Goal: Task Accomplishment & Management: Use online tool/utility

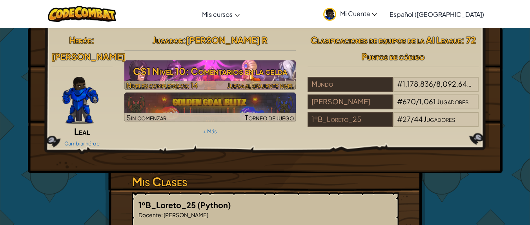
click at [269, 72] on h3 "CS1 Nivel 10: Comentarios en la celda" at bounding box center [209, 71] width 171 height 18
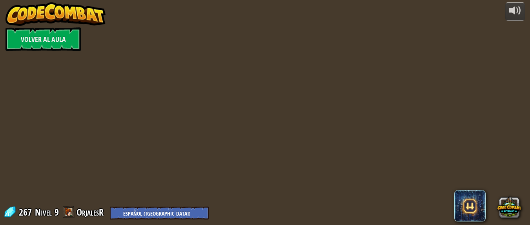
select select "es-419"
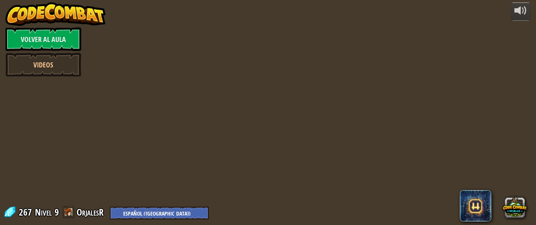
select select "es-419"
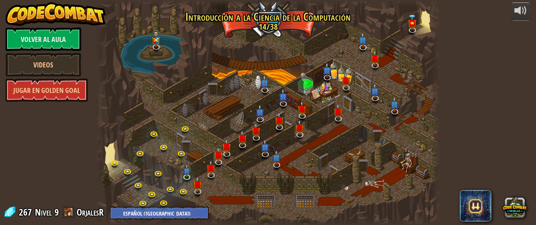
select select "es-419"
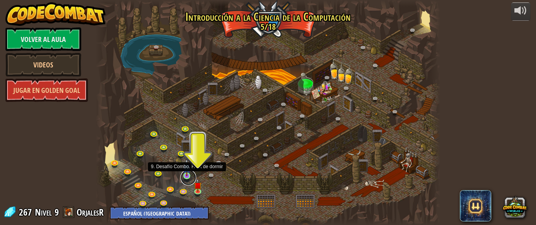
click at [184, 178] on link at bounding box center [188, 178] width 16 height 16
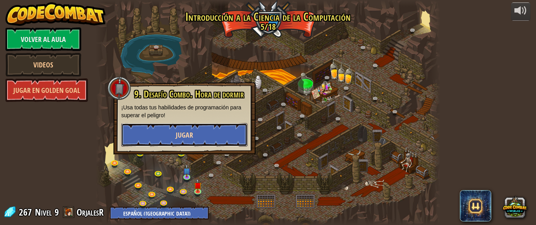
click at [212, 139] on button "Jugar" at bounding box center [184, 135] width 126 height 24
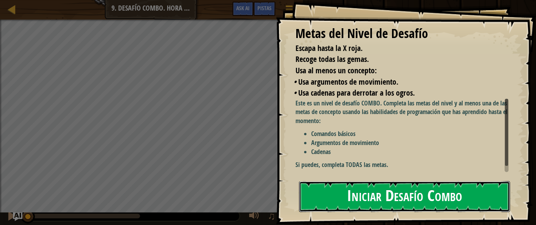
click at [340, 191] on button "Iniciar Desafío Combo" at bounding box center [404, 196] width 211 height 31
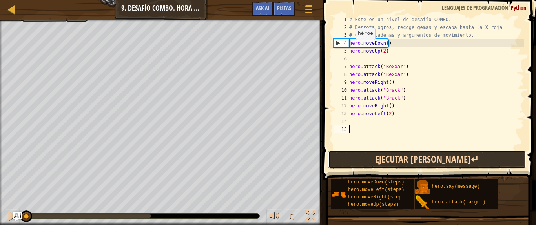
click at [351, 166] on button "Ejecutar [PERSON_NAME]↵" at bounding box center [427, 160] width 198 height 18
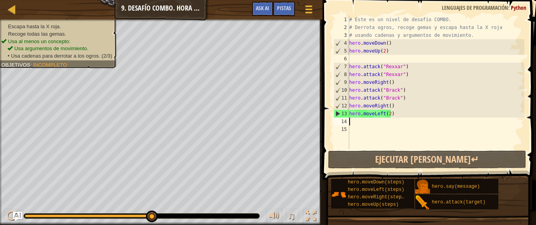
click at [360, 123] on div "# Este es un nivel de desafío COMBO. # Derrota ogros, recoge gemas y escapa has…" at bounding box center [435, 90] width 176 height 149
type textarea "h"
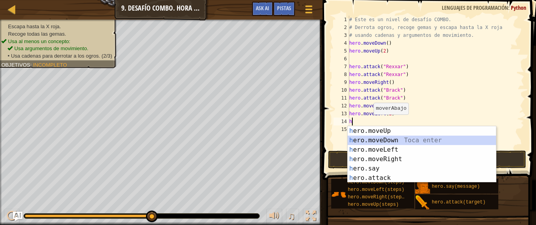
click at [382, 141] on div "h ero.moveUp Toca enter h ero.moveDown Toca enter h ero.moveLeft Toca enter h e…" at bounding box center [421, 163] width 148 height 75
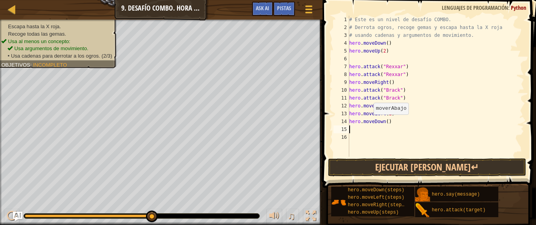
type textarea "h"
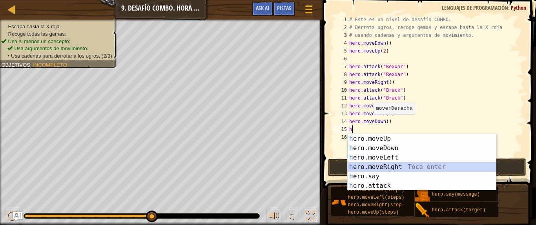
click at [386, 169] on div "h ero.moveUp Toca enter h ero.moveDown Toca enter h ero.moveLeft Toca enter h e…" at bounding box center [421, 171] width 148 height 75
click at [386, 169] on button "Ejecutar [PERSON_NAME]↵" at bounding box center [427, 167] width 198 height 18
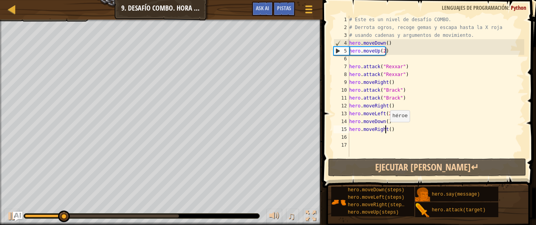
click at [386, 130] on div "# Este es un nivel de desafío COMBO. # Derrota ogros, recoge gemas y escapa has…" at bounding box center [435, 94] width 176 height 157
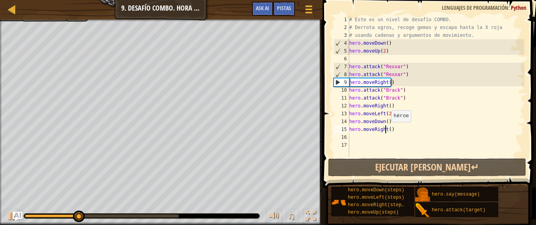
click at [387, 130] on div "# Este es un nivel de desafío COMBO. # Derrota ogros, recoge gemas y escapa has…" at bounding box center [435, 94] width 176 height 157
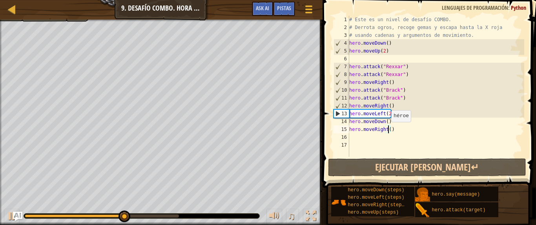
type textarea "hero.moveRight(2)"
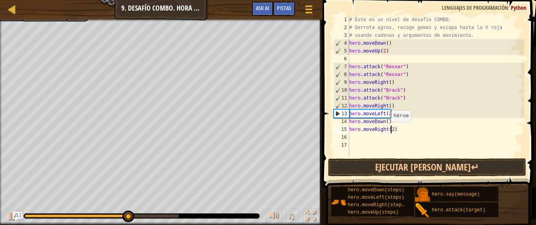
scroll to position [4, 3]
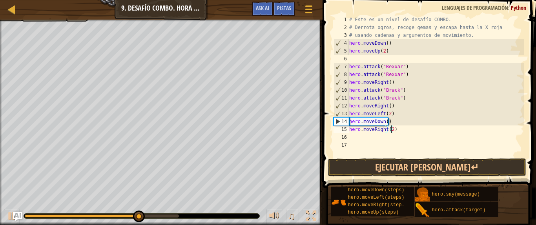
click at [370, 139] on div "# Este es un nivel de desafío COMBO. # Derrota ogros, recoge gemas y escapa has…" at bounding box center [435, 94] width 176 height 157
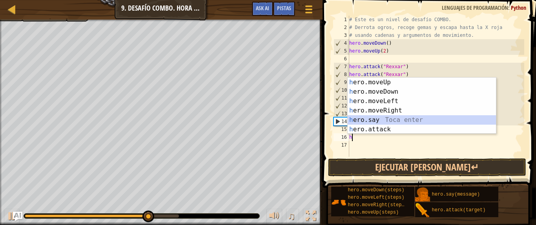
click at [391, 124] on div "h ero.moveUp Toca enter h ero.moveDown Toca enter h ero.moveLeft Toca enter h e…" at bounding box center [421, 115] width 148 height 75
click at [391, 124] on code "decir" at bounding box center [390, 123] width 15 height 6
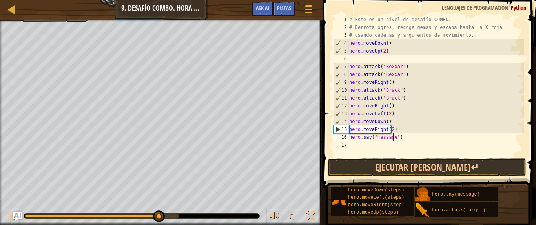
click at [401, 140] on div "# Este es un nivel de desafío COMBO. # Derrota ogros, recoge gemas y escapa has…" at bounding box center [435, 94] width 176 height 157
type textarea "h"
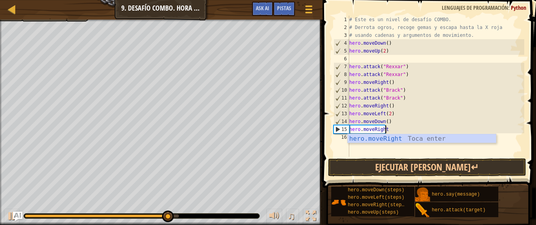
type textarea "hero.moveRi"
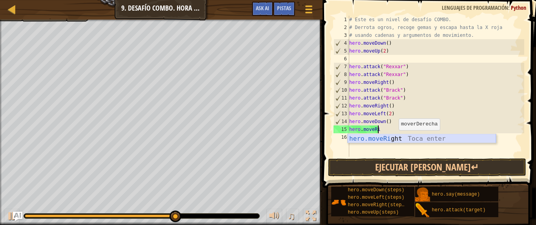
click at [394, 138] on div "hero.moveRi ght Toca enter" at bounding box center [421, 148] width 148 height 28
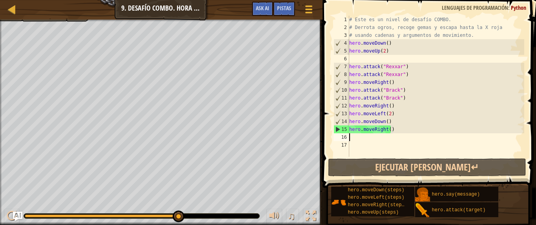
click at [382, 135] on div "# Este es un nivel de desafío COMBO. # Derrota ogros, recoge gemas y escapa has…" at bounding box center [435, 94] width 176 height 157
click at [389, 131] on div "# Este es un nivel de desafío COMBO. # Derrota ogros, recoge gemas y escapa has…" at bounding box center [435, 94] width 176 height 157
type textarea "hero.moveRight(2)"
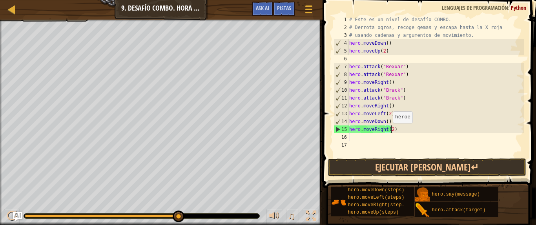
scroll to position [4, 3]
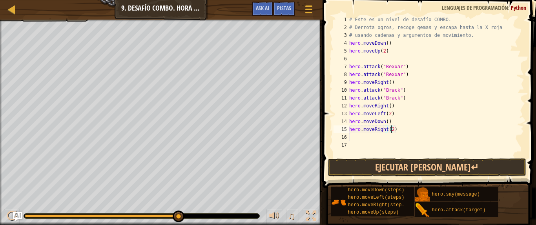
click at [377, 138] on div "# Este es un nivel de desafío COMBO. # Derrota ogros, recoge gemas y escapa has…" at bounding box center [435, 94] width 176 height 157
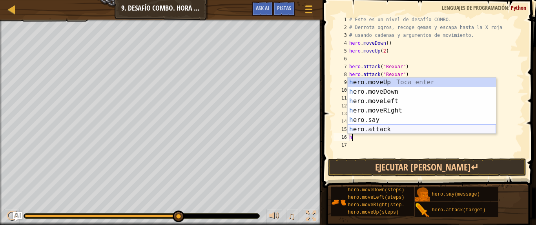
click at [382, 130] on div "h ero.moveUp Toca enter h ero.moveDown Toca enter h ero.moveLeft Toca enter h e…" at bounding box center [421, 115] width 148 height 75
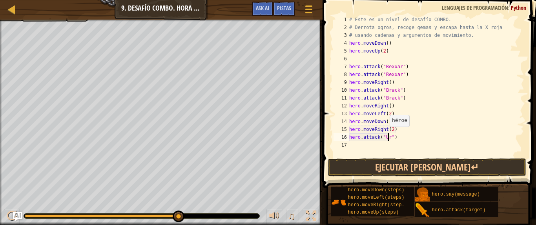
scroll to position [4, 4]
type textarea "hero.attack("Ursa")"
drag, startPoint x: 397, startPoint y: 138, endPoint x: 360, endPoint y: 137, distance: 37.7
click at [360, 137] on div "# Este es un nivel de desafío COMBO. # Derrota ogros, recoge gemas y escapa has…" at bounding box center [435, 94] width 176 height 157
click at [354, 136] on div "# Este es un nivel de desafío COMBO. # Derrota ogros, recoge gemas y escapa has…" at bounding box center [435, 94] width 176 height 157
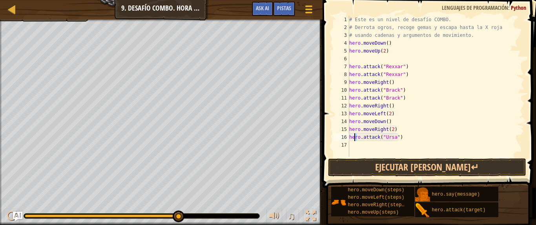
click at [352, 144] on div "# Este es un nivel de desafío COMBO. # Derrota ogros, recoge gemas y escapa has…" at bounding box center [435, 94] width 176 height 157
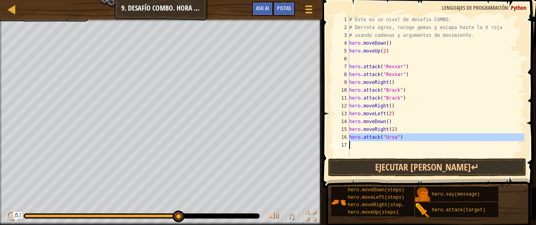
drag, startPoint x: 349, startPoint y: 137, endPoint x: 390, endPoint y: 142, distance: 40.7
click at [390, 142] on div "# Este es un nivel de desafío COMBO. # Derrota ogros, recoge gemas y escapa has…" at bounding box center [435, 94] width 176 height 157
type textarea "hero.attack("Ursa")"
click at [380, 144] on div "# Este es un nivel de desafío COMBO. # Derrota ogros, recoge gemas y escapa has…" at bounding box center [435, 86] width 176 height 141
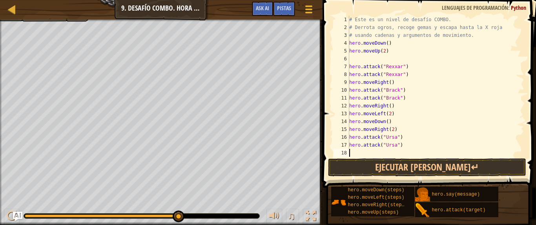
type textarea "h"
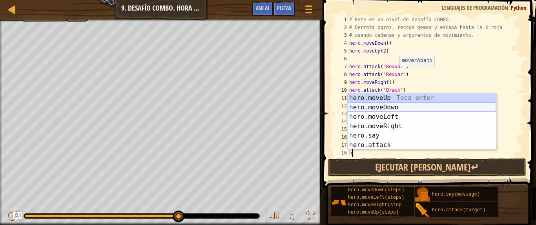
click at [393, 107] on div "h ero.moveUp Toca enter h ero.moveDown Toca enter h ero.moveLeft Toca enter h e…" at bounding box center [421, 130] width 148 height 75
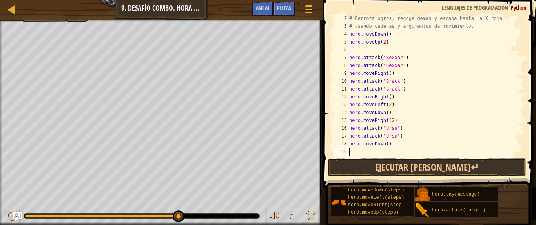
scroll to position [16, 0]
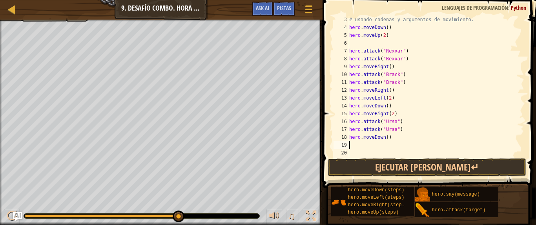
click at [517, 124] on div at bounding box center [520, 78] width 8 height 157
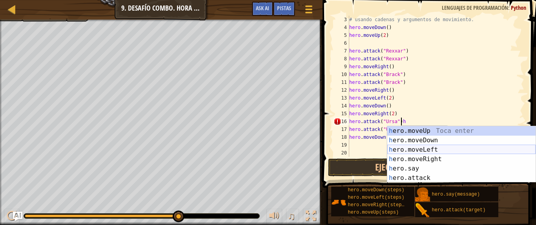
click at [444, 149] on div "h ero.moveUp Toca enter h ero.moveDown Toca enter h ero.moveLeft Toca enter h e…" at bounding box center [461, 163] width 148 height 75
type textarea "hero.attack("Ursa")"
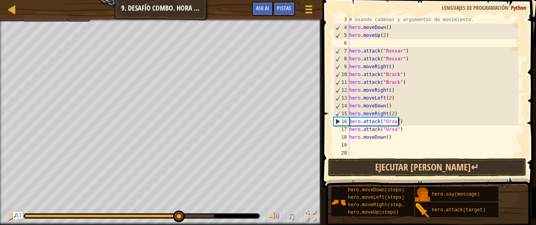
click at [360, 144] on div "# usando cadenas y argumentos de movimiento. hero . moveDown ( ) hero . moveUp …" at bounding box center [432, 94] width 171 height 157
type textarea "h"
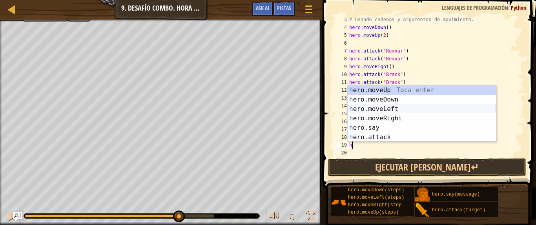
click at [383, 111] on div "h ero.moveUp Toca enter h ero.moveDown Toca enter h ero.moveLeft Toca enter h e…" at bounding box center [421, 123] width 148 height 75
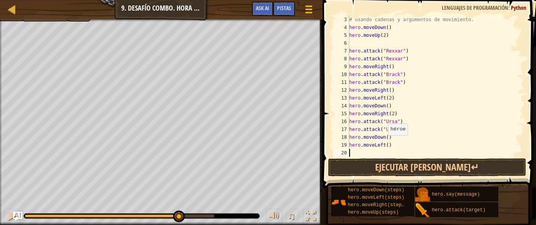
click at [384, 143] on div "# usando cadenas y argumentos de movimiento. hero . moveDown ( ) hero . moveUp …" at bounding box center [432, 94] width 171 height 157
click at [384, 144] on div "# usando cadenas y argumentos de movimiento. hero . moveDown ( ) hero . moveUp …" at bounding box center [432, 94] width 171 height 157
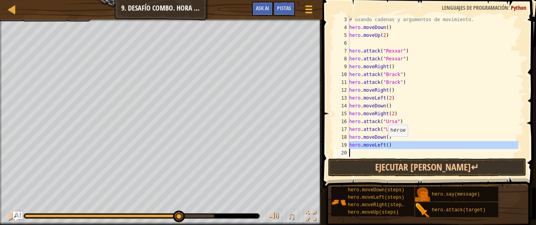
click at [384, 144] on div "# usando cadenas y argumentos de movimiento. hero . moveDown ( ) hero . moveUp …" at bounding box center [432, 94] width 171 height 157
type textarea "hero.moveLeft()"
click at [384, 144] on div "# usando cadenas y argumentos de movimiento. hero . moveDown ( ) hero . moveUp …" at bounding box center [432, 94] width 171 height 157
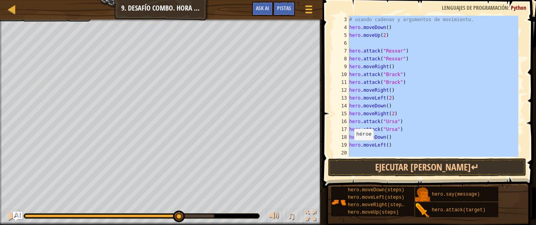
click at [327, 142] on span at bounding box center [430, 82] width 220 height 211
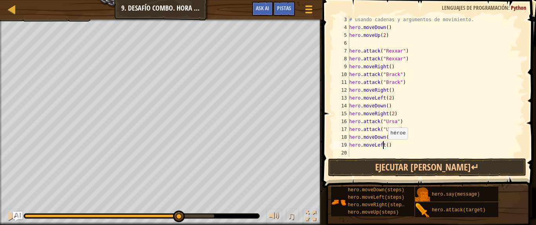
click at [384, 147] on div "# usando cadenas y argumentos de movimiento. hero . moveDown ( ) hero . moveUp …" at bounding box center [432, 94] width 171 height 157
click at [387, 146] on div "# usando cadenas y argumentos de movimiento. hero . moveDown ( ) hero . moveUp …" at bounding box center [432, 94] width 171 height 157
click at [385, 146] on div "# usando cadenas y argumentos de movimiento. hero . moveDown ( ) hero . moveUp …" at bounding box center [432, 94] width 171 height 157
type textarea "hero.moveLeft(2)"
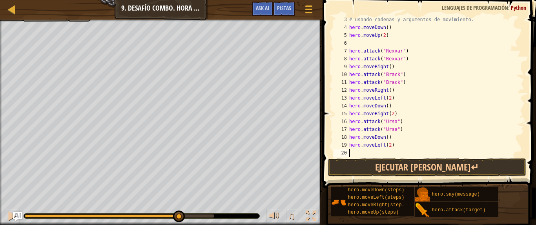
click at [355, 153] on div "# usando cadenas y argumentos de movimiento. hero . moveDown ( ) hero . moveUp …" at bounding box center [432, 94] width 171 height 157
type textarea "h"
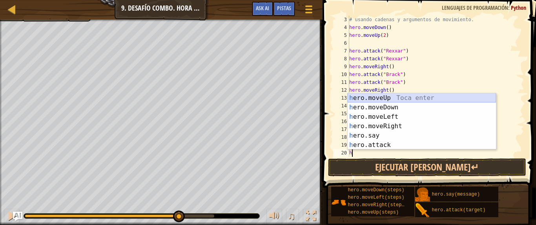
click at [375, 100] on div "h ero.moveUp Toca enter h ero.moveDown Toca enter h ero.moveLeft Toca enter h e…" at bounding box center [421, 130] width 148 height 75
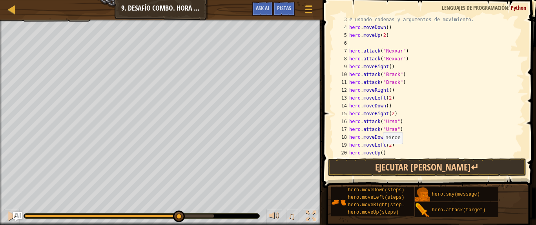
click at [379, 152] on div "# usando cadenas y argumentos de movimiento. hero . moveDown ( ) hero . moveUp …" at bounding box center [432, 94] width 171 height 157
type textarea "hero.moveUp()"
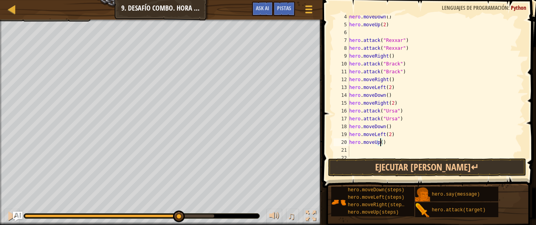
scroll to position [31, 0]
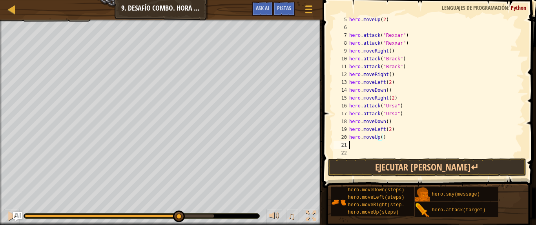
click at [357, 147] on div "hero . moveUp ( 2 ) hero . attack ( "Rexxar" ) hero . attack ( "Rexxar" ) hero …" at bounding box center [432, 94] width 171 height 157
click at [379, 137] on div "hero . moveUp ( 2 ) hero . attack ( "Rexxar" ) hero . attack ( "Rexxar" ) hero …" at bounding box center [432, 94] width 171 height 157
type textarea "hero.moveUp(2)"
click at [374, 148] on div "hero . moveUp ( 2 ) hero . attack ( "Rexxar" ) hero . attack ( "Rexxar" ) hero …" at bounding box center [432, 94] width 171 height 157
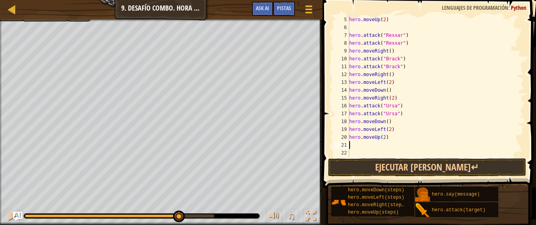
scroll to position [4, 0]
type textarea "h"
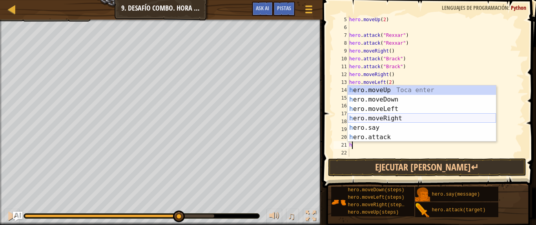
click at [383, 118] on div "h ero.moveUp Toca enter h ero.moveDown Toca enter h ero.moveLeft Toca enter h e…" at bounding box center [421, 123] width 148 height 75
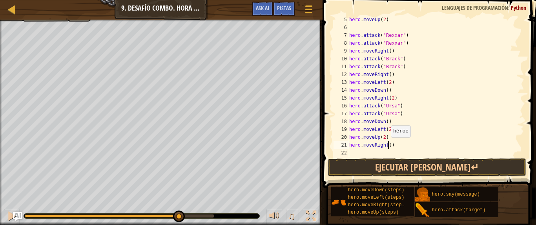
click at [387, 145] on div "hero . moveUp ( 2 ) hero . attack ( "Rexxar" ) hero . attack ( "Rexxar" ) hero …" at bounding box center [432, 94] width 171 height 157
click at [387, 145] on div "hero . moveUp ( 2 ) hero . attack ( "Rexxar" ) hero . attack ( "Rexxar" ) hero …" at bounding box center [432, 86] width 171 height 141
click at [396, 165] on button "Ejecutar [PERSON_NAME]↵" at bounding box center [427, 167] width 198 height 18
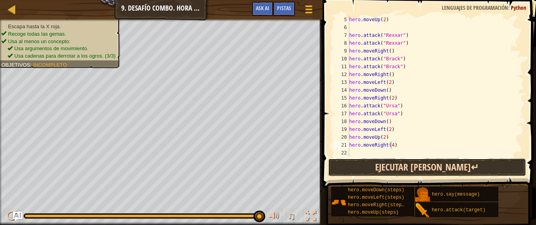
click at [387, 164] on button "Ejecutar [PERSON_NAME]↵" at bounding box center [427, 167] width 198 height 18
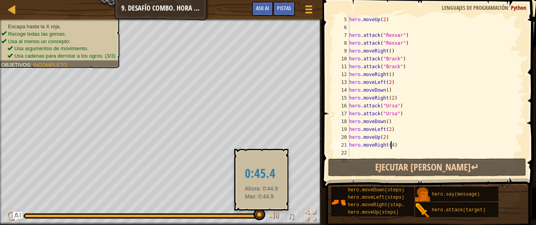
click at [261, 215] on div at bounding box center [259, 215] width 12 height 12
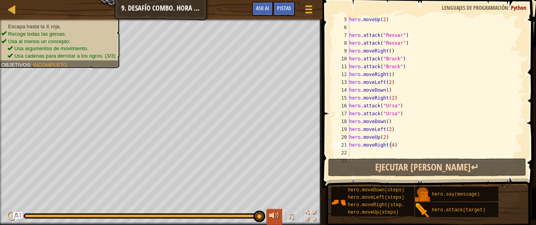
click at [266, 213] on div "♫" at bounding box center [290, 217] width 56 height 16
drag, startPoint x: 258, startPoint y: 217, endPoint x: 271, endPoint y: 214, distance: 13.0
click at [271, 214] on div "♫" at bounding box center [161, 214] width 322 height 24
click at [271, 214] on div at bounding box center [274, 216] width 10 height 10
click at [264, 219] on div "♫" at bounding box center [290, 217] width 56 height 16
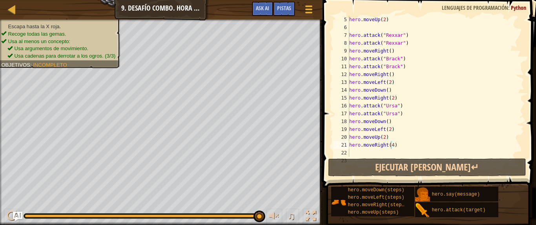
drag, startPoint x: 262, startPoint y: 231, endPoint x: 39, endPoint y: 213, distance: 223.2
click at [39, 213] on div "♫" at bounding box center [161, 214] width 322 height 24
click at [41, 214] on div at bounding box center [141, 216] width 235 height 5
click at [42, 214] on div at bounding box center [141, 216] width 235 height 5
click at [45, 214] on div at bounding box center [141, 216] width 235 height 5
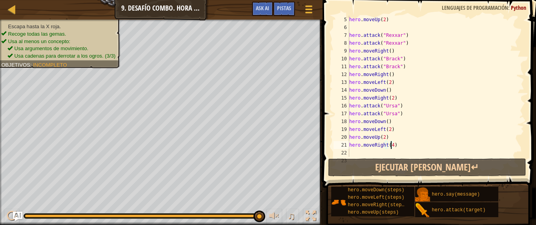
click at [45, 214] on div at bounding box center [141, 216] width 235 height 5
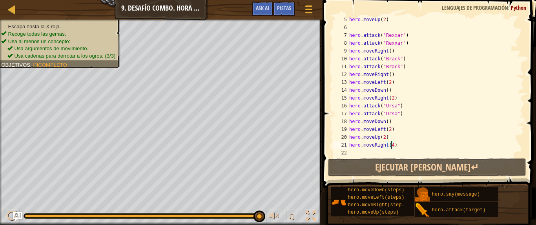
click at [46, 216] on div at bounding box center [142, 216] width 234 height 3
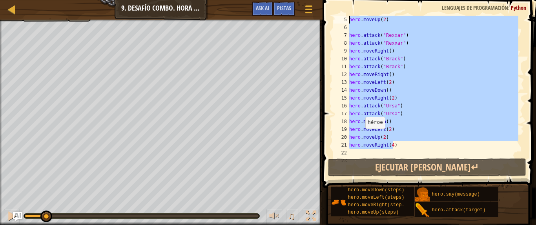
click at [282, 51] on div "Mapa Introducción a las Ciencias de la computación 9. Desafío Combo. Hora de do…" at bounding box center [268, 112] width 536 height 225
type textarea "hero.moveRight() hero.attack("Brack")"
drag, startPoint x: 404, startPoint y: 142, endPoint x: 413, endPoint y: 211, distance: 69.2
click at [382, 180] on div "Mapa Introducción a las Ciencias de la computación 9. Desafío Combo. Hora de do…" at bounding box center [268, 112] width 536 height 225
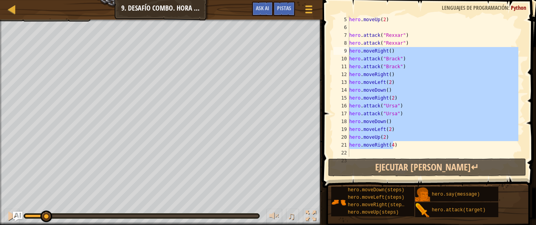
click at [423, 153] on div "hero . moveUp ( 2 ) hero . attack ( "Rexxar" ) hero . attack ( "Rexxar" ) hero …" at bounding box center [432, 94] width 171 height 157
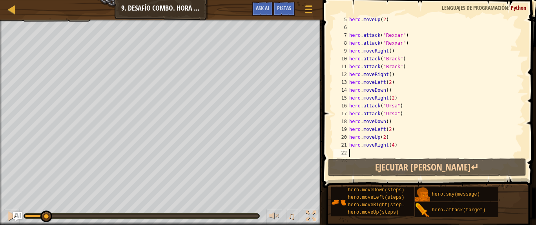
scroll to position [4, 0]
click at [423, 153] on div "hero . moveUp ( 2 ) hero . attack ( "Rexxar" ) hero . attack ( "Rexxar" ) hero …" at bounding box center [432, 94] width 171 height 157
click at [409, 142] on div "hero . moveUp ( 2 ) hero . attack ( "Rexxar" ) hero . attack ( "Rexxar" ) hero …" at bounding box center [432, 94] width 171 height 157
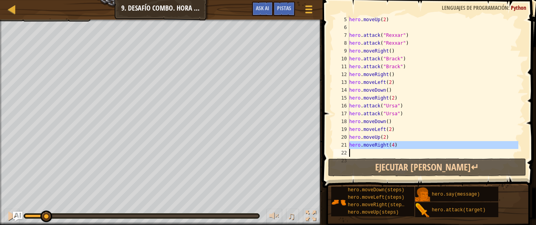
click at [409, 142] on div "hero . moveUp ( 2 ) hero . attack ( "Rexxar" ) hero . attack ( "Rexxar" ) hero …" at bounding box center [432, 94] width 171 height 157
type textarea "hero.moveRight(4)"
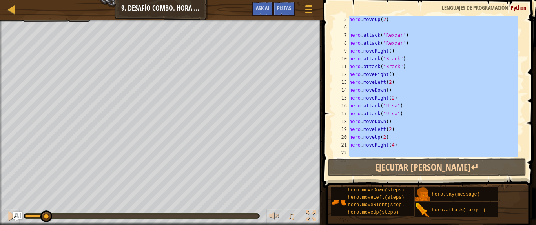
click at [409, 142] on div "hero . moveUp ( 2 ) hero . attack ( "Rexxar" ) hero . attack ( "Rexxar" ) hero …" at bounding box center [432, 94] width 171 height 157
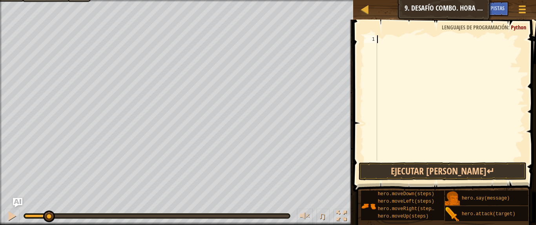
type textarea "h"
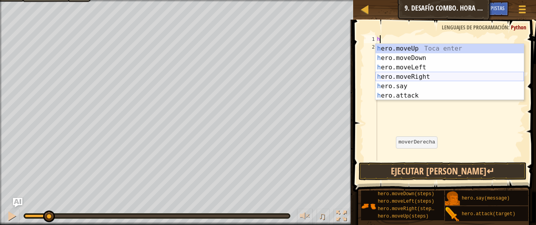
click at [427, 78] on div "h ero.moveUp Toca enter h ero.moveDown Toca enter h ero.moveLeft Toca enter h e…" at bounding box center [449, 81] width 148 height 75
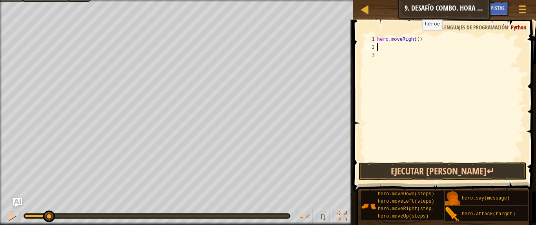
click at [415, 38] on div "hero . moveRight ( )" at bounding box center [449, 105] width 149 height 141
click at [413, 164] on button "Ejecutar [PERSON_NAME]↵" at bounding box center [442, 171] width 168 height 18
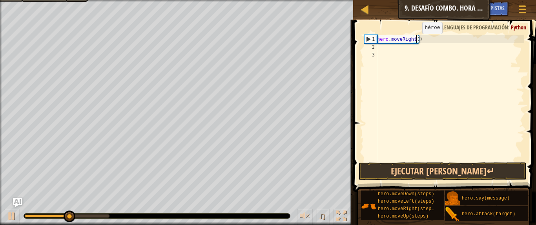
type textarea "hero.moveRight(2)"
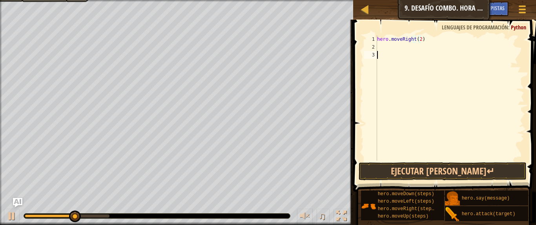
click at [413, 67] on div "hero . moveRight ( 2 )" at bounding box center [449, 105] width 149 height 141
click at [389, 47] on div "hero . moveRight ( 2 )" at bounding box center [449, 105] width 149 height 141
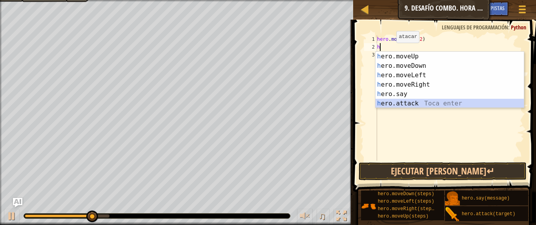
click at [406, 106] on div "h ero.moveUp Toca enter h ero.moveDown Toca enter h ero.moveLeft Toca enter h e…" at bounding box center [449, 89] width 148 height 75
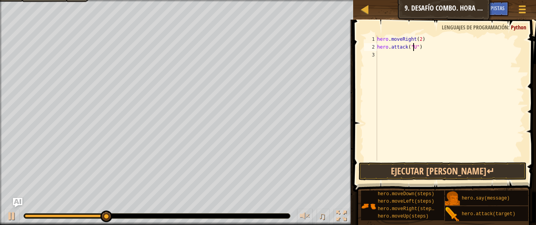
scroll to position [4, 3]
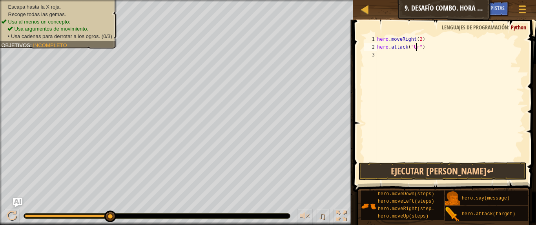
type textarea "hero.attack("Ursa")"
click at [411, 56] on div "hero . moveRight ( 2 ) hero . attack ( "Ursa" )" at bounding box center [449, 105] width 149 height 141
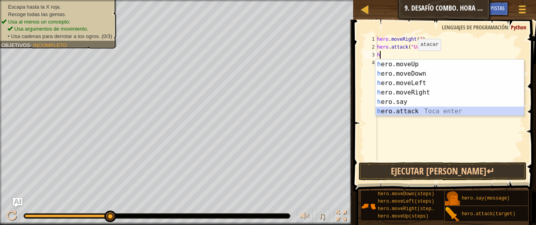
click at [408, 108] on div "h ero.moveUp Toca enter h ero.moveDown Toca enter h ero.moveLeft Toca enter h e…" at bounding box center [449, 97] width 148 height 75
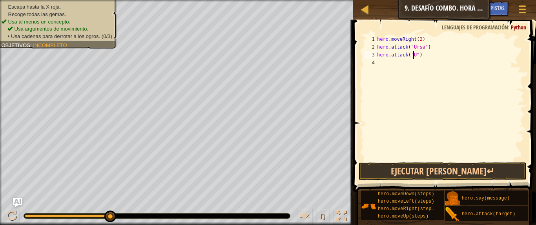
scroll to position [4, 3]
type textarea "hero.attack("Ursa")"
drag, startPoint x: 407, startPoint y: 67, endPoint x: 407, endPoint y: 107, distance: 39.2
click at [407, 69] on div "hero . moveRight ( 2 ) hero . attack ( "Ursa" ) hero . attack ( "Ursa" )" at bounding box center [449, 105] width 149 height 141
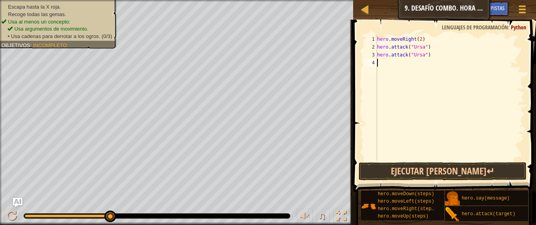
scroll to position [4, 0]
click at [410, 118] on div "hero . moveRight ( 2 ) hero . attack ( "Ursa" ) hero . attack ( "Ursa" )" at bounding box center [449, 105] width 149 height 141
type textarea "h"
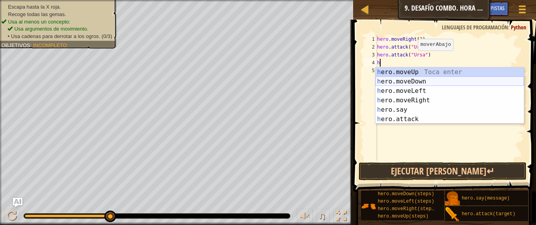
click at [407, 82] on div "h ero.moveUp Toca enter h ero.moveDown Toca enter h ero.moveLeft Toca enter h e…" at bounding box center [449, 104] width 148 height 75
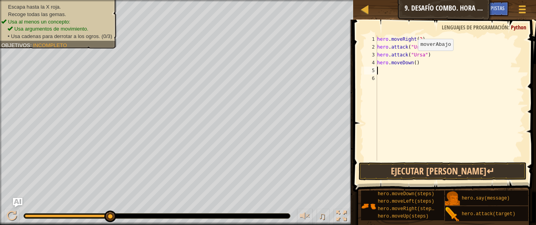
type textarea "h"
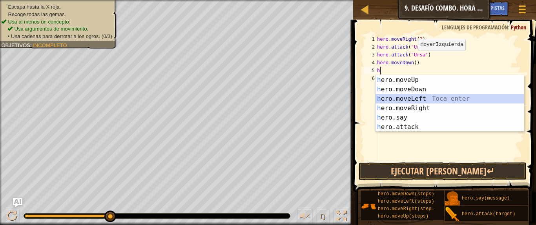
click at [414, 99] on div "h ero.moveUp Toca enter h ero.moveDown Toca enter h ero.moveLeft Toca enter h e…" at bounding box center [449, 112] width 148 height 75
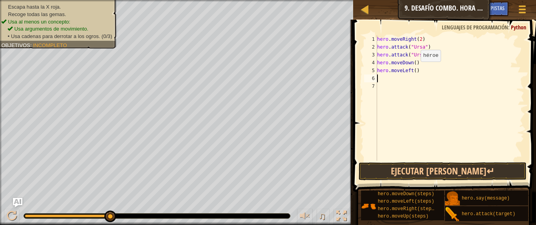
click at [413, 69] on div "hero . moveRight ( 2 ) hero . attack ( "Ursa" ) hero . attack ( "Ursa" ) hero .…" at bounding box center [449, 105] width 149 height 141
type textarea "hero.moveLeft(2)"
click at [395, 169] on button "Ejecutar [PERSON_NAME]↵" at bounding box center [442, 171] width 168 height 18
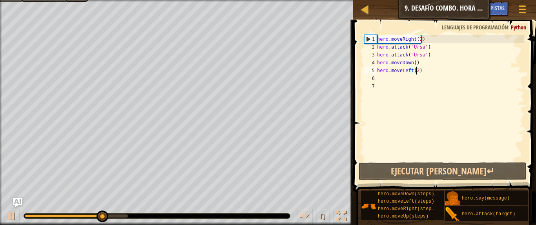
click at [395, 78] on div "hero . moveRight ( 2 ) hero . attack ( "Ursa" ) hero . attack ( "Ursa" ) hero .…" at bounding box center [449, 105] width 149 height 141
type textarea "h"
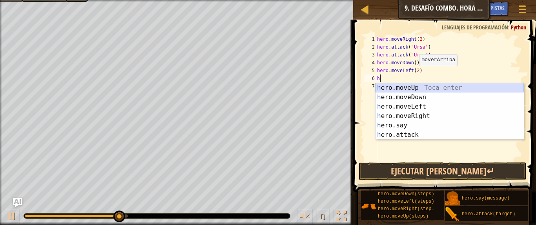
click at [411, 87] on div "h ero.moveUp Toca enter h ero.moveDown Toca enter h ero.moveLeft Toca enter h e…" at bounding box center [449, 120] width 148 height 75
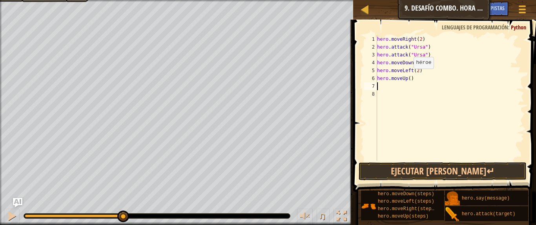
click at [407, 76] on div "hero . moveRight ( 2 ) hero . attack ( "Ursa" ) hero . attack ( "Ursa" ) hero .…" at bounding box center [449, 105] width 149 height 141
click at [408, 77] on div "hero . moveRight ( 2 ) hero . attack ( "Ursa" ) hero . attack ( "Ursa" ) hero .…" at bounding box center [449, 105] width 149 height 141
type textarea "hero.moveUp(2)"
click at [385, 93] on div "hero . moveRight ( 2 ) hero . attack ( "Ursa" ) hero . attack ( "Ursa" ) hero .…" at bounding box center [449, 105] width 149 height 141
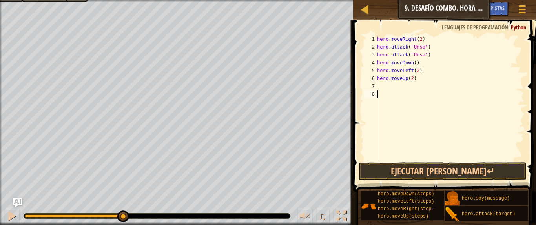
scroll to position [4, 0]
click at [386, 88] on div "hero . moveRight ( 2 ) hero . attack ( "Ursa" ) hero . attack ( "Ursa" ) hero .…" at bounding box center [449, 105] width 149 height 141
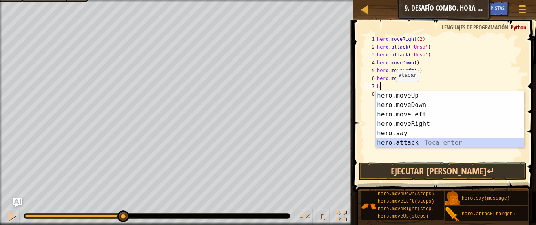
click at [401, 141] on div "h ero.moveUp Toca enter h ero.moveDown Toca enter h ero.moveLeft Toca enter h e…" at bounding box center [449, 128] width 148 height 75
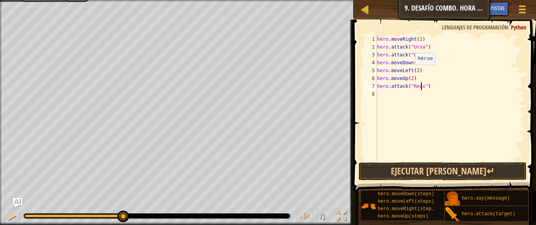
scroll to position [4, 4]
type textarea "hero.attack("Rexxar")"
click at [381, 98] on div "hero . moveRight ( 2 ) hero . attack ( "Ursa" ) hero . attack ( "Ursa" ) hero .…" at bounding box center [449, 105] width 149 height 141
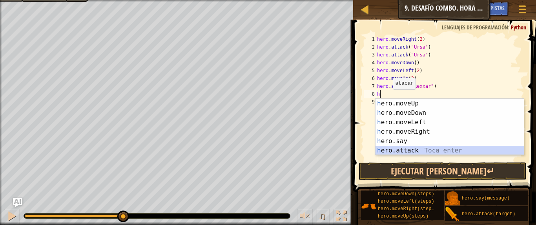
click at [402, 153] on div "h ero.moveUp Toca enter h ero.moveDown Toca enter h ero.moveLeft Toca enter h e…" at bounding box center [449, 136] width 148 height 75
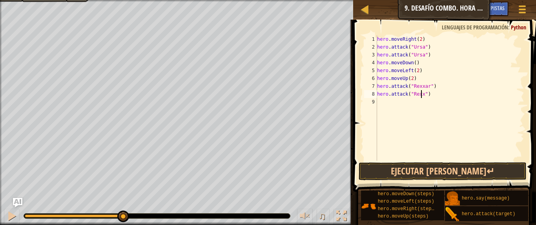
scroll to position [4, 4]
type textarea "hero.attack("Rexxar")"
click at [413, 104] on div "hero . moveRight ( 2 ) hero . attack ( "Ursa" ) hero . attack ( "Ursa" ) hero .…" at bounding box center [449, 105] width 149 height 141
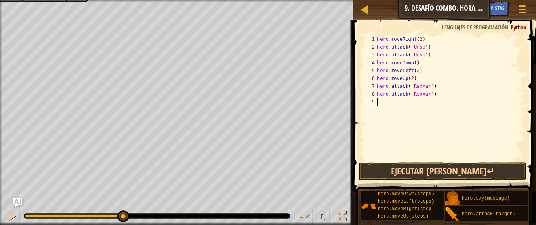
type textarea "h"
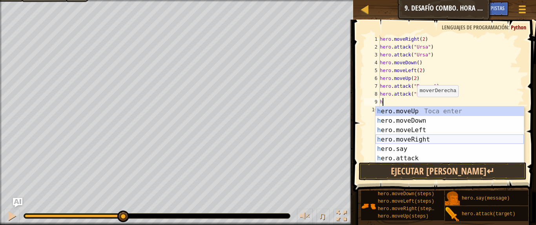
click at [418, 136] on div "h ero.moveUp Toca enter h ero.moveDown Toca enter h ero.moveLeft Toca enter h e…" at bounding box center [449, 144] width 148 height 75
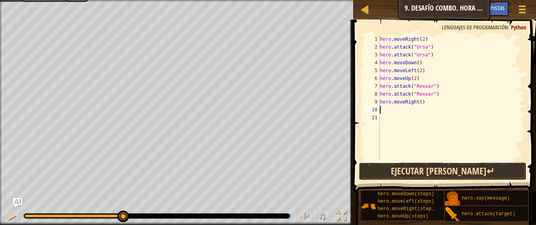
drag, startPoint x: 414, startPoint y: 172, endPoint x: 410, endPoint y: 169, distance: 4.8
click at [414, 172] on button "Ejecutar [PERSON_NAME]↵" at bounding box center [442, 171] width 168 height 18
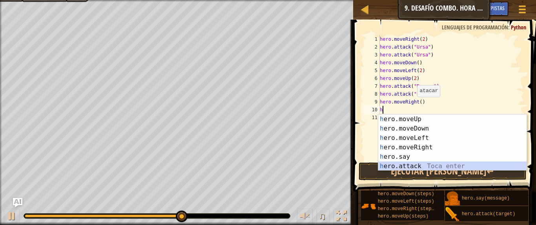
click at [408, 166] on div "h ero.moveUp Toca enter h ero.moveDown Toca enter h ero.moveLeft Toca enter h e…" at bounding box center [452, 152] width 148 height 75
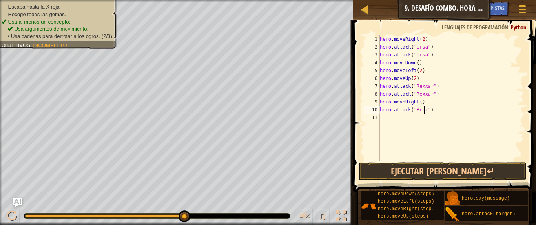
scroll to position [4, 4]
type textarea "hero.attack("Brack")"
click at [440, 169] on button "Ejecutar [PERSON_NAME]↵" at bounding box center [442, 171] width 168 height 18
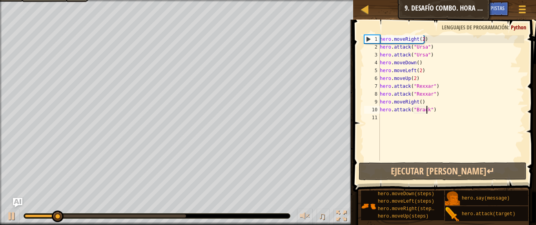
click at [173, 215] on div at bounding box center [105, 216] width 161 height 3
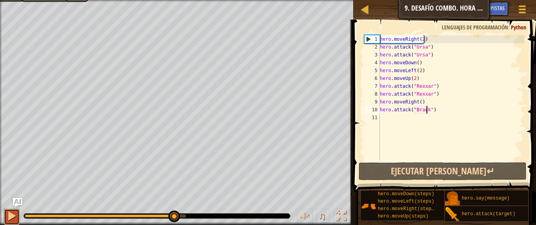
click at [7, 216] on div at bounding box center [12, 216] width 10 height 10
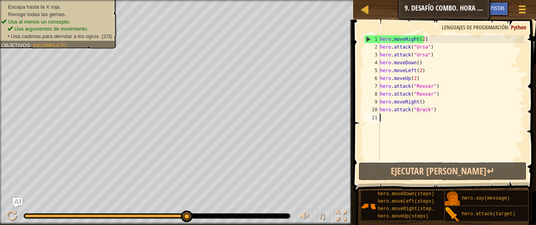
click at [393, 122] on div "hero . moveRight ( 2 ) hero . attack ( "Ursa" ) hero . attack ( "Ursa" ) hero .…" at bounding box center [451, 105] width 146 height 141
type textarea "j"
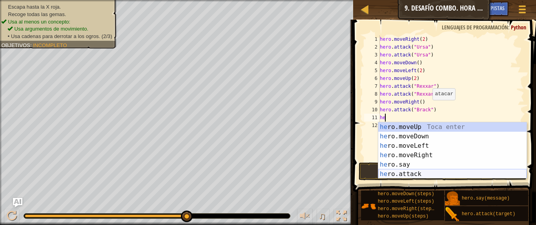
click at [421, 171] on div "he ro.moveUp Toca enter he ro.moveDown Toca enter he ro.moveLeft Toca enter he …" at bounding box center [452, 159] width 148 height 75
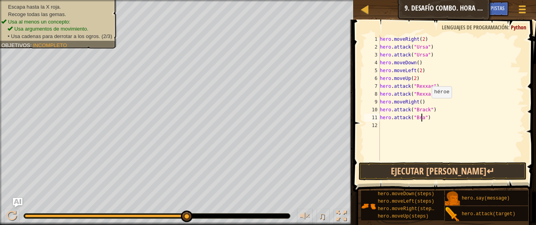
scroll to position [4, 4]
type textarea "hero.attack("Brack")"
click at [391, 124] on div "hero . moveRight ( 2 ) hero . attack ( "Ursa" ) hero . attack ( "Ursa" ) hero .…" at bounding box center [451, 105] width 146 height 141
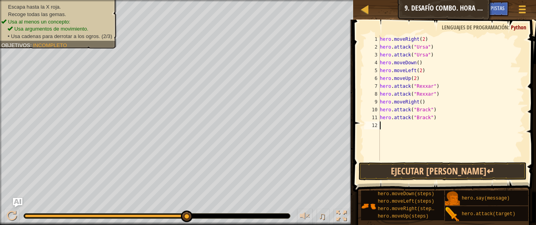
type textarea "h"
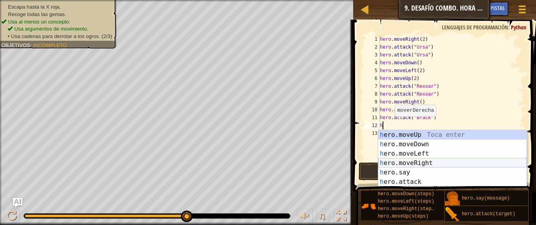
click at [423, 162] on div "h ero.moveUp Toca enter h ero.moveDown Toca enter h ero.moveLeft Toca enter h e…" at bounding box center [452, 167] width 148 height 75
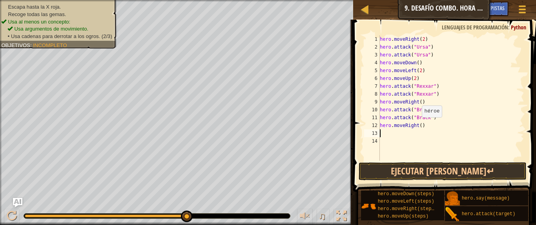
click at [419, 124] on div "hero . moveRight ( 2 ) hero . attack ( "Ursa" ) hero . attack ( "Ursa" ) hero .…" at bounding box center [451, 105] width 146 height 141
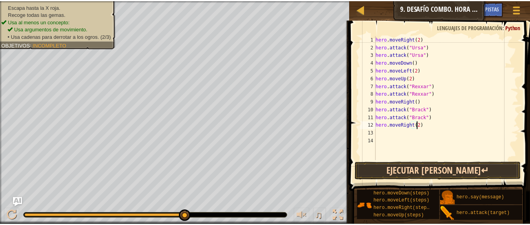
scroll to position [4, 3]
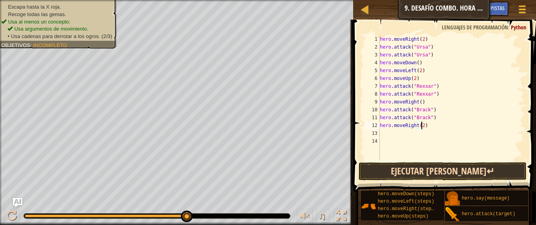
type textarea "hero.moveRight(2)"
click at [444, 167] on button "Ejecutar [PERSON_NAME]↵" at bounding box center [442, 171] width 168 height 18
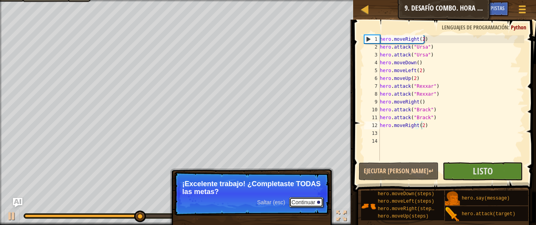
click at [299, 198] on button "Continuar" at bounding box center [306, 202] width 35 height 10
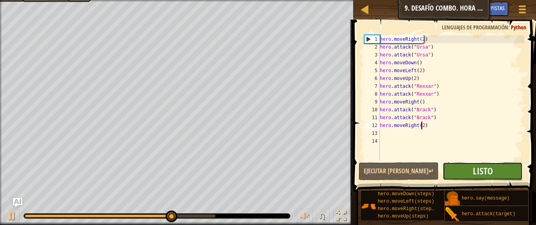
click at [501, 169] on button "Listo" at bounding box center [482, 171] width 80 height 18
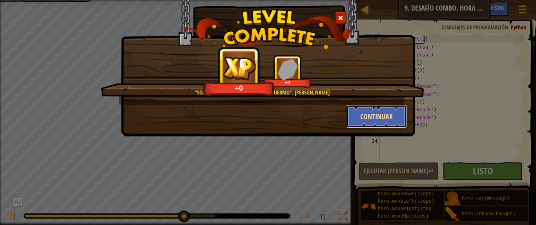
click at [369, 111] on button "Continuar" at bounding box center [376, 117] width 61 height 24
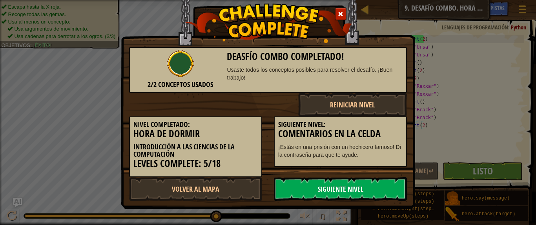
click at [343, 191] on link "Siguiente Nivel" at bounding box center [340, 189] width 133 height 24
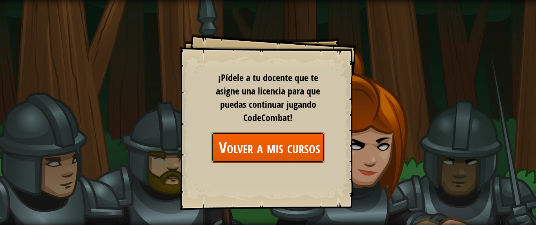
click at [267, 144] on link "Volver a mis cursos" at bounding box center [268, 148] width 114 height 30
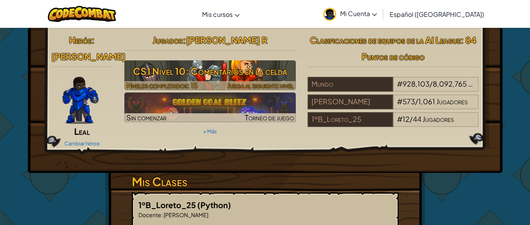
click at [214, 70] on h3 "CS1 Nivel 10: Comentarios en la celda" at bounding box center [209, 71] width 171 height 18
select select "es-419"
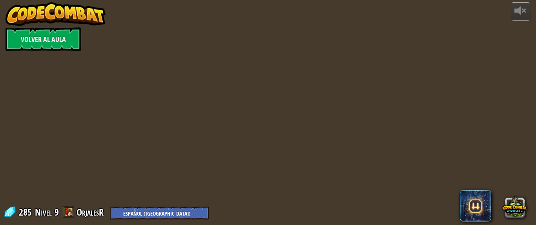
select select "es-419"
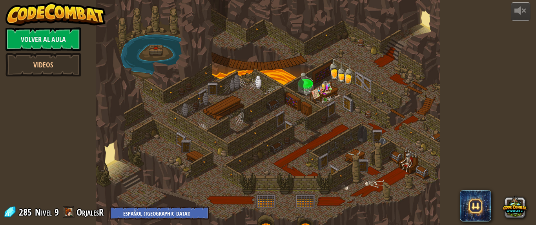
select select "es-419"
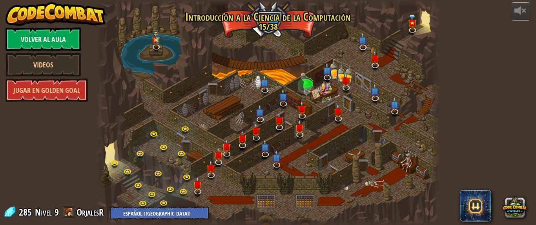
select select "es-419"
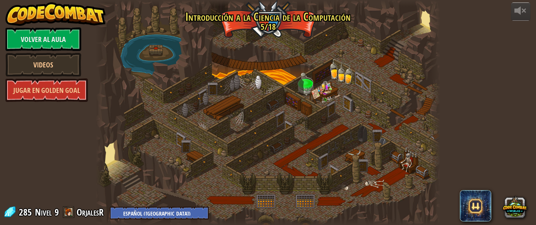
select select "es-419"
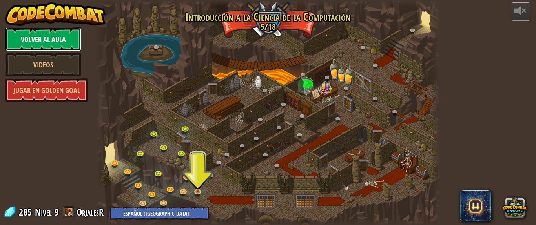
click at [46, 39] on link "Volver al aula" at bounding box center [43, 39] width 76 height 24
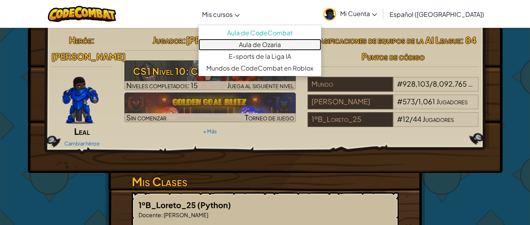
click at [269, 44] on link "Aula de Ozaria" at bounding box center [259, 45] width 123 height 12
